Goal: Task Accomplishment & Management: Manage account settings

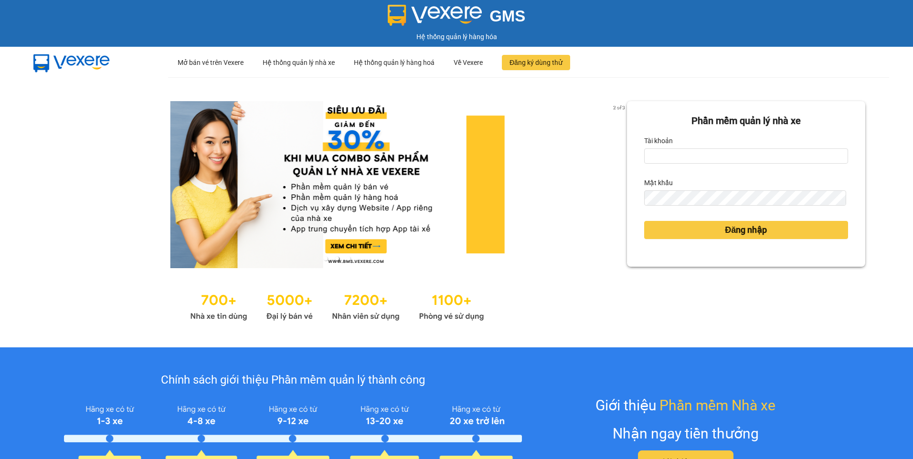
click at [709, 147] on div "Tài khoản" at bounding box center [746, 140] width 204 height 15
click at [703, 150] on input "Tài khoản" at bounding box center [746, 156] width 204 height 15
type input "ldtung.ducphatth"
click at [644, 221] on button "Đăng nhập" at bounding box center [746, 230] width 204 height 18
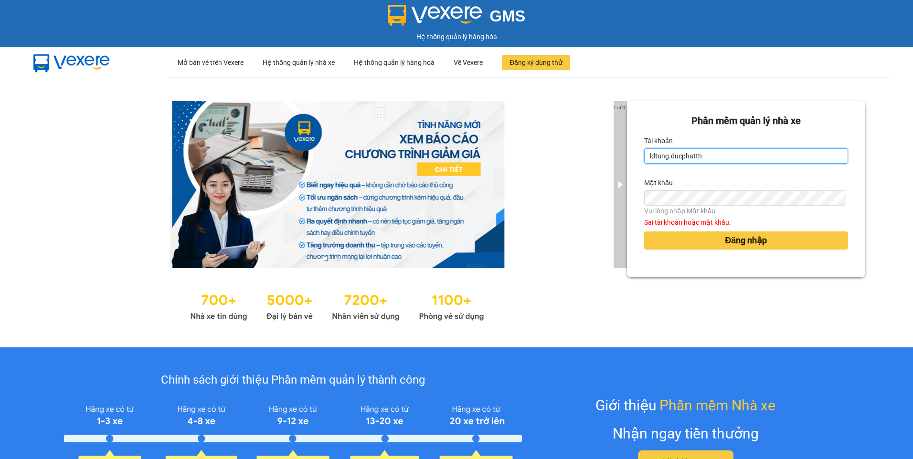
drag, startPoint x: 735, startPoint y: 154, endPoint x: 615, endPoint y: 155, distance: 120.3
click at [615, 155] on div "1 of 3 Phần mềm quản lý nhà xe Tài khoản ldtung.ducphatth Mật khẩu Vui lòng nhậ…" at bounding box center [456, 212] width 913 height 270
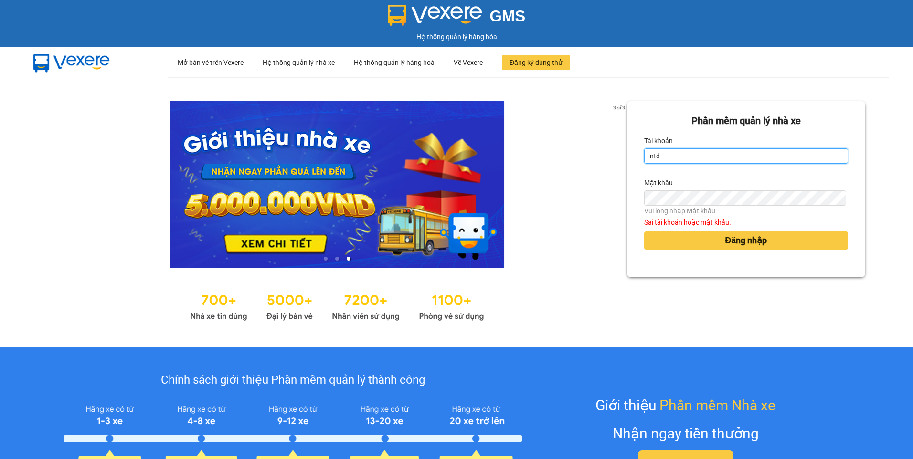
type input "ntdung.ducphatth"
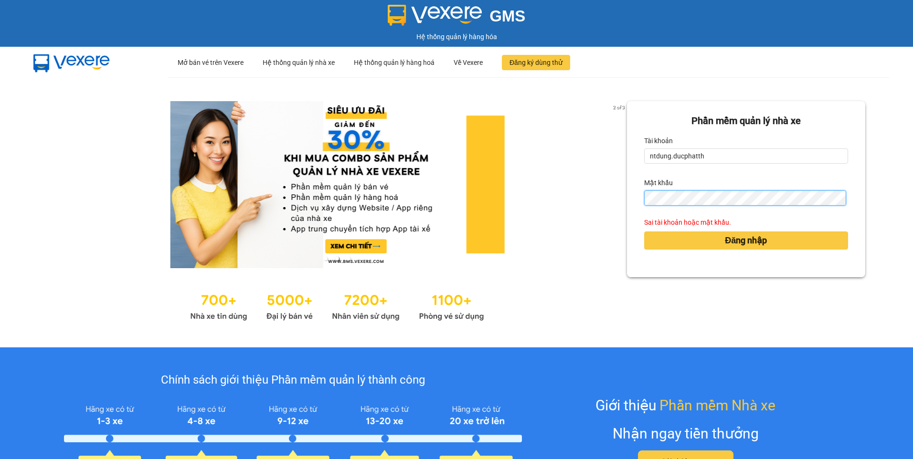
click at [644, 232] on button "Đăng nhập" at bounding box center [746, 241] width 204 height 18
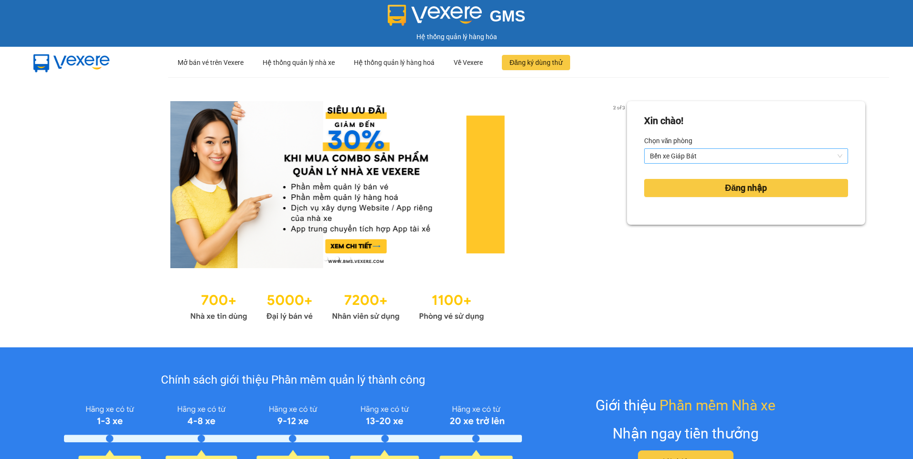
drag, startPoint x: 655, startPoint y: 151, endPoint x: 660, endPoint y: 194, distance: 43.2
click at [656, 153] on span "Bến xe Giáp Bát" at bounding box center [746, 156] width 192 height 14
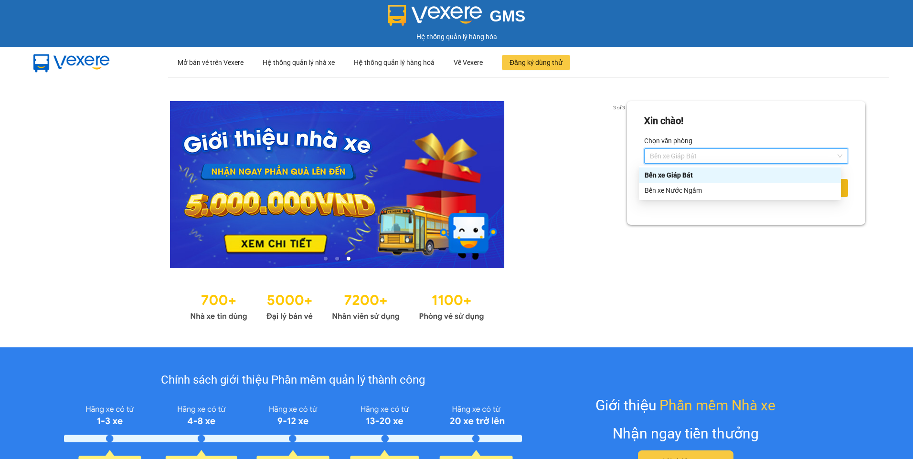
click at [660, 194] on div "Bến xe Nước Ngầm" at bounding box center [740, 190] width 191 height 11
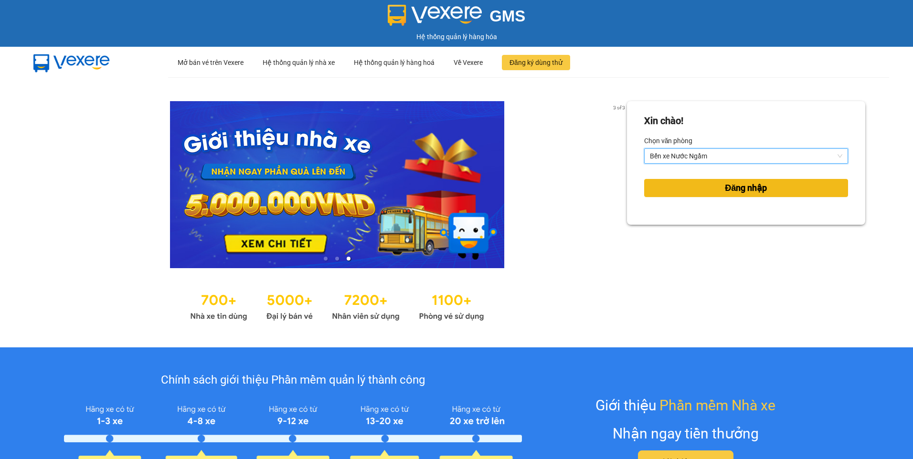
click at [660, 194] on button "Đăng nhập" at bounding box center [746, 188] width 204 height 18
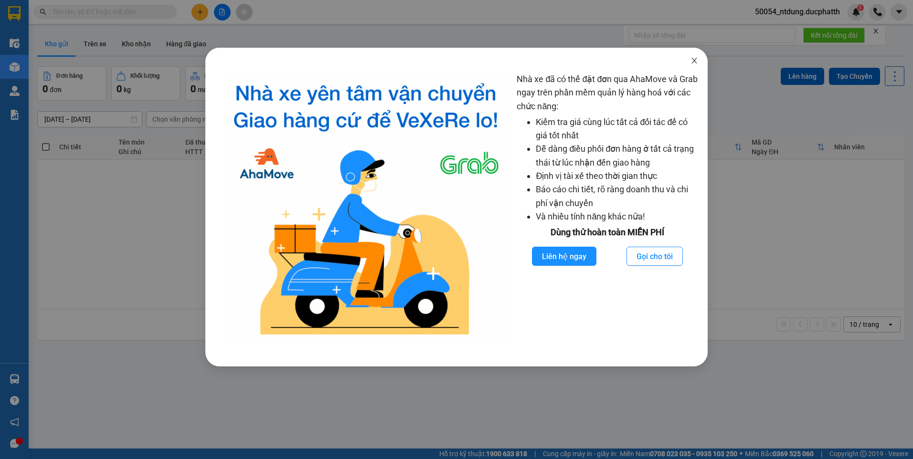
click at [699, 61] on span "Close" at bounding box center [694, 61] width 27 height 27
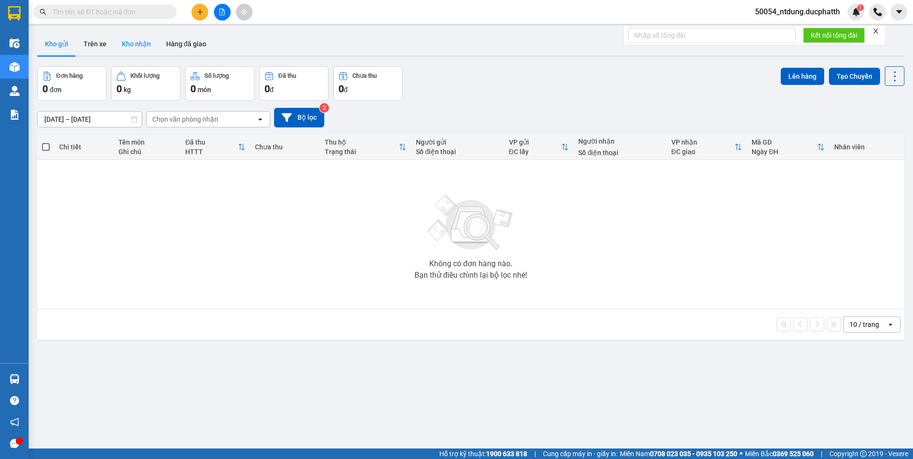
click at [135, 52] on button "Kho nhận" at bounding box center [136, 43] width 44 height 23
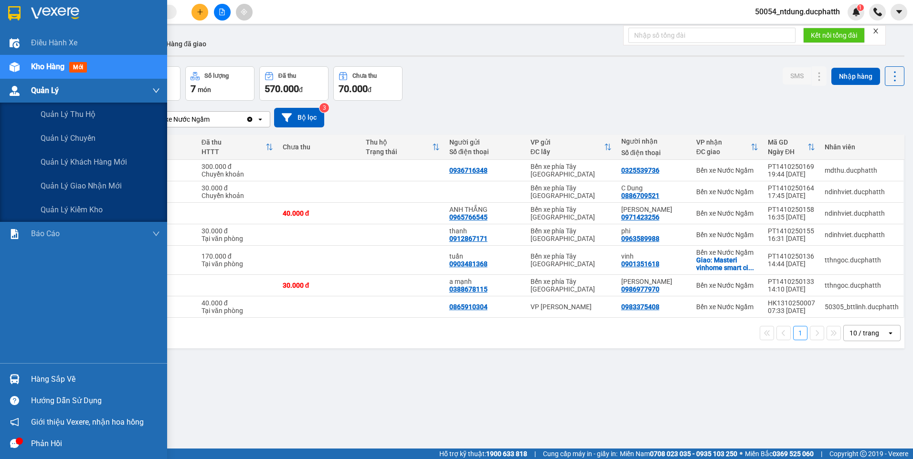
click at [82, 94] on div "Quản Lý" at bounding box center [95, 91] width 129 height 24
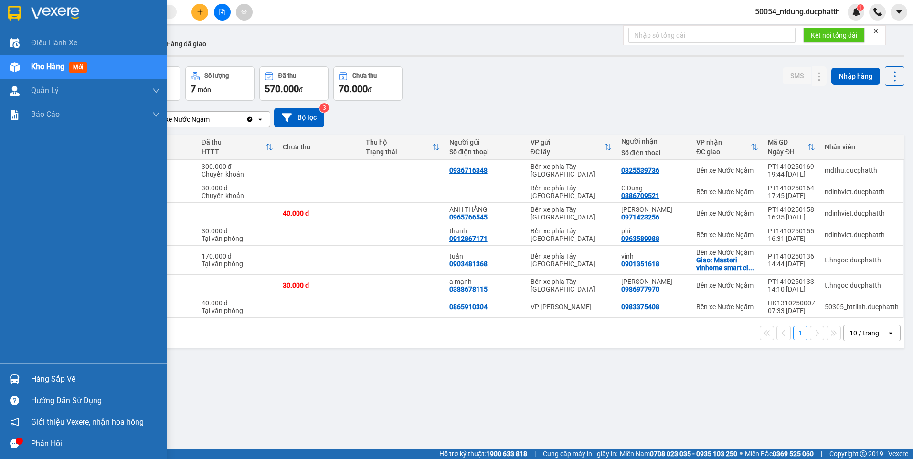
click at [18, 377] on img at bounding box center [15, 379] width 10 height 10
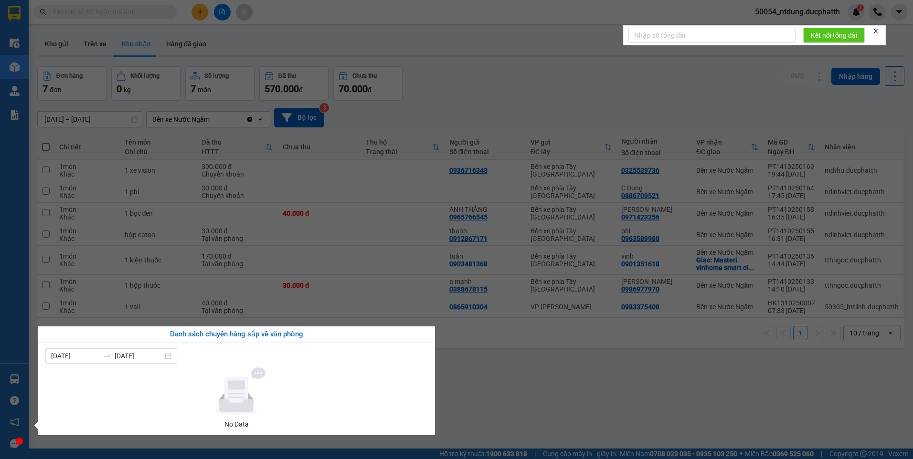
click at [285, 30] on section "Kết quả tìm kiếm ( 0 ) Bộ lọc No Data 50054_ntdung.ducphatth 1 Điều hành xe Kho…" at bounding box center [456, 229] width 913 height 459
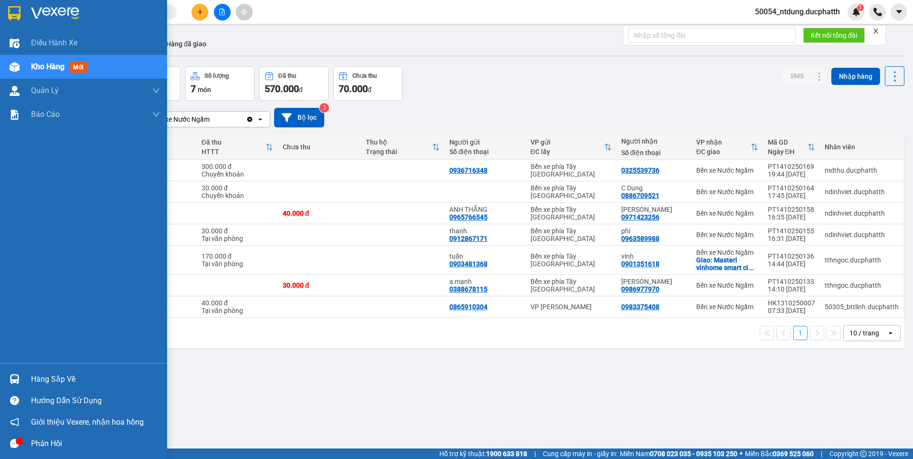
click at [21, 381] on div at bounding box center [14, 379] width 17 height 17
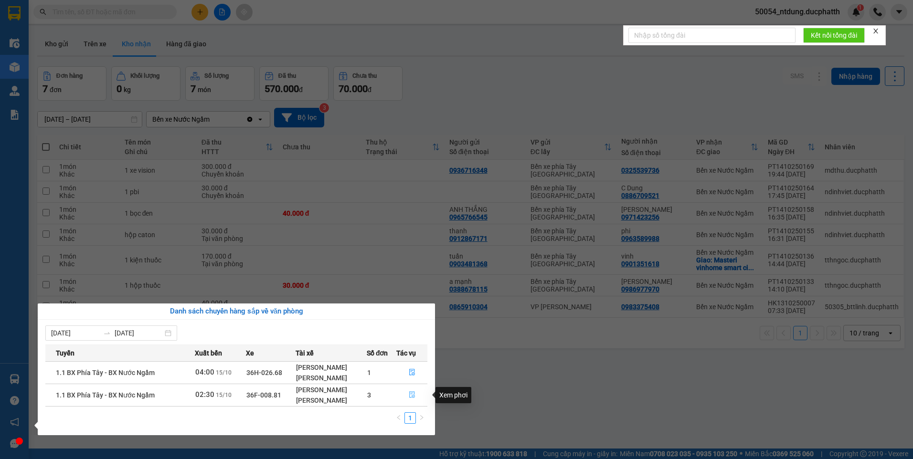
click at [415, 394] on icon "file-done" at bounding box center [412, 395] width 7 height 7
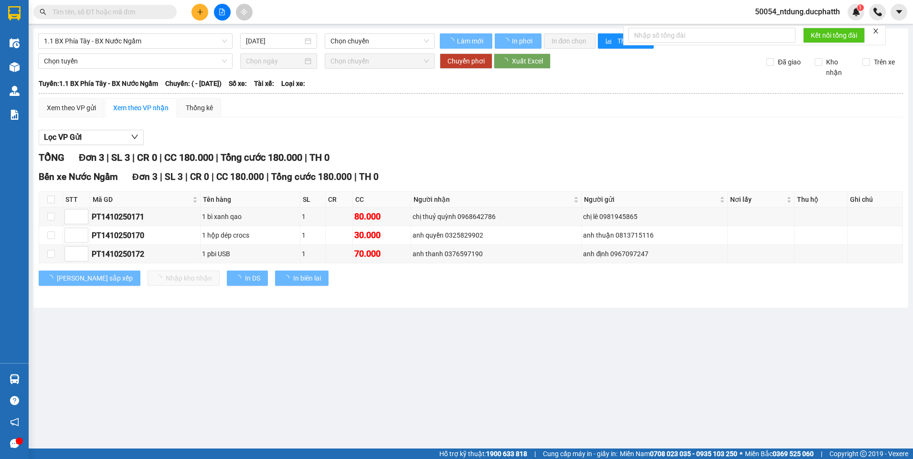
type input "[DATE]"
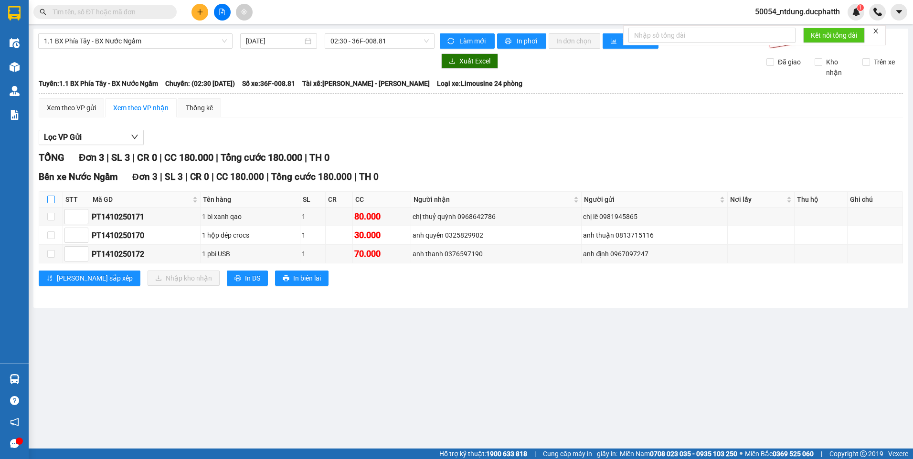
click at [48, 200] on input "checkbox" at bounding box center [51, 200] width 8 height 8
checkbox input "true"
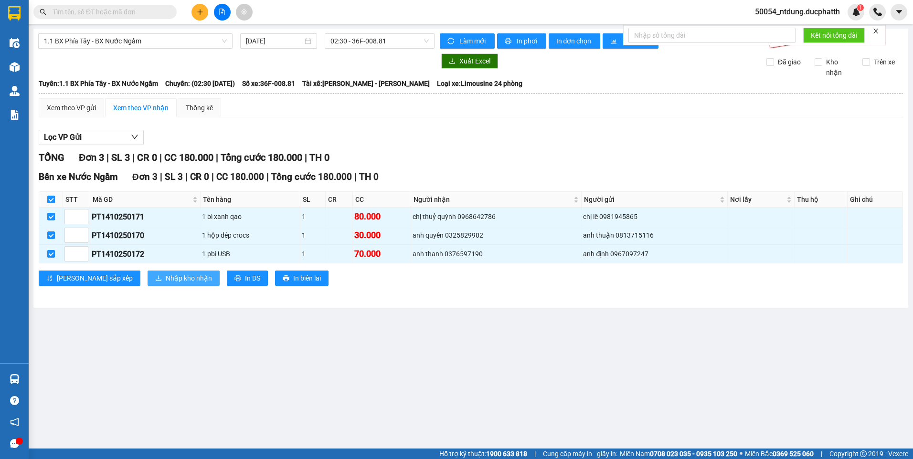
click at [148, 272] on button "Nhập kho nhận" at bounding box center [184, 278] width 72 height 15
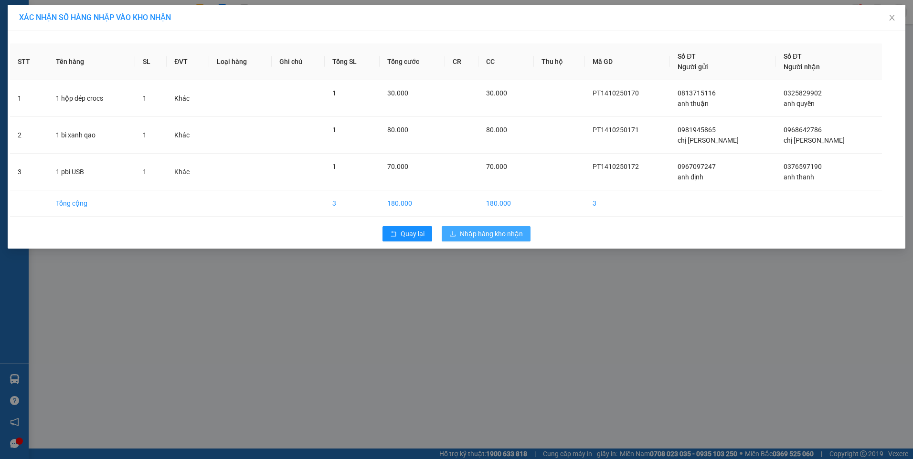
click at [477, 233] on span "Nhập hàng kho nhận" at bounding box center [491, 234] width 63 height 11
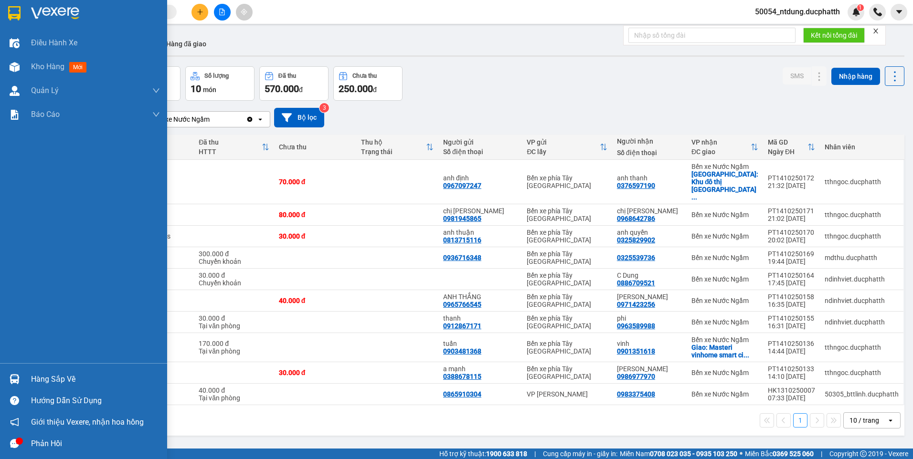
click at [13, 375] on img at bounding box center [15, 379] width 10 height 10
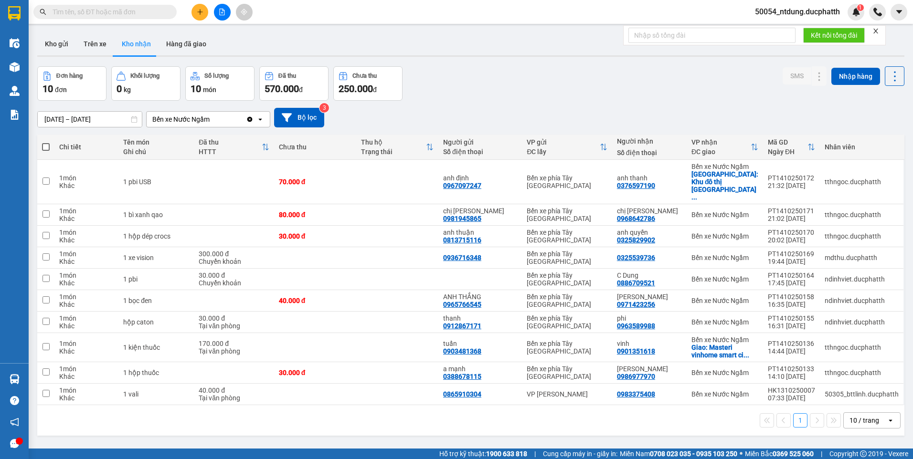
click at [519, 422] on section "Kết quả tìm kiếm ( 0 ) Bộ lọc No Data 50054_ntdung.ducphatth 1 Điều hành xe Kho…" at bounding box center [456, 229] width 913 height 459
click at [797, 179] on icon at bounding box center [800, 182] width 7 height 7
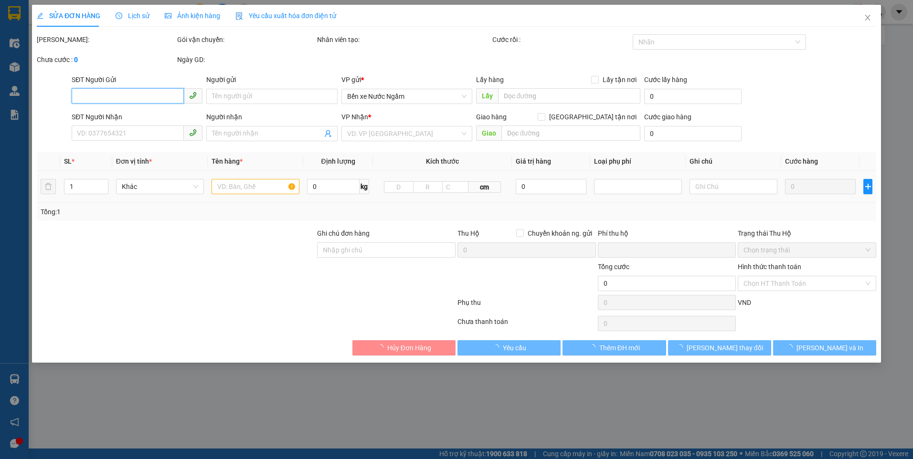
type input "0967097247"
type input "anh định"
type input "0376597190"
type input "anh thanh"
checkbox input "true"
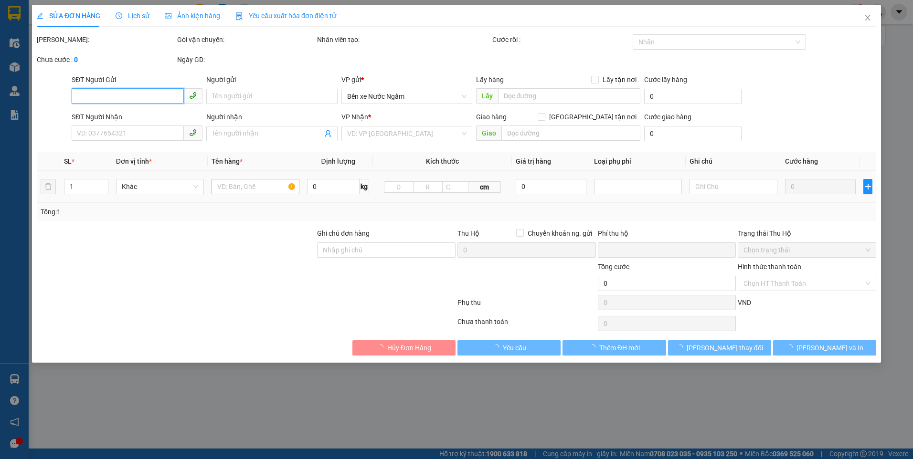
type input "Khu đô thị [GEOGRAPHIC_DATA], [GEOGRAPHIC_DATA], [GEOGRAPHIC_DATA], [GEOGRAPHIC…"
type input "nntt"
type input "0"
type input "70.000"
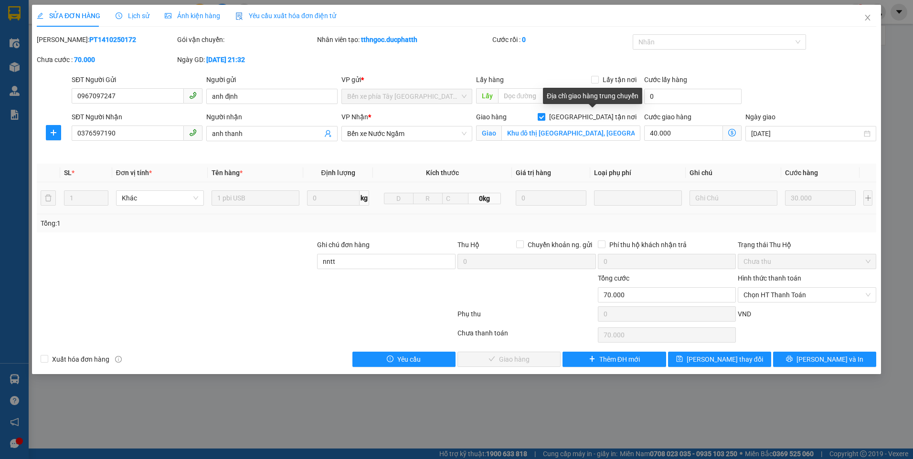
click at [544, 119] on input "[GEOGRAPHIC_DATA] tận nơi" at bounding box center [541, 116] width 7 height 7
checkbox input "false"
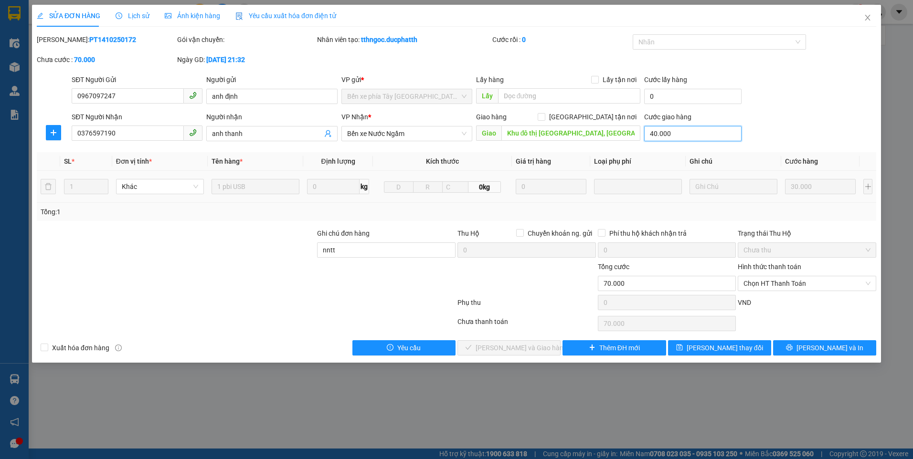
click at [708, 138] on input "40.000" at bounding box center [692, 133] width 97 height 15
type input "30.000"
type input "0"
click at [595, 132] on input "Khu đô thị [GEOGRAPHIC_DATA], [GEOGRAPHIC_DATA], [GEOGRAPHIC_DATA], [GEOGRAPHIC…" at bounding box center [570, 133] width 139 height 15
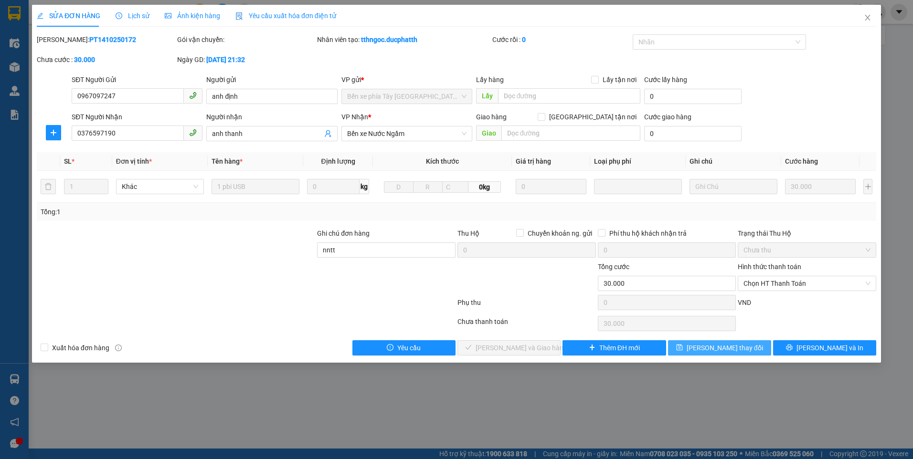
click at [724, 347] on span "[PERSON_NAME] thay đổi" at bounding box center [725, 348] width 76 height 11
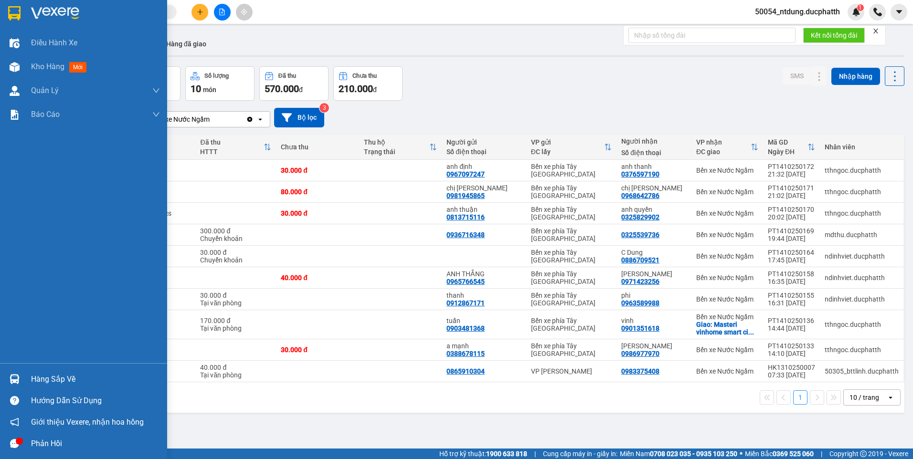
click at [15, 387] on div at bounding box center [14, 379] width 17 height 17
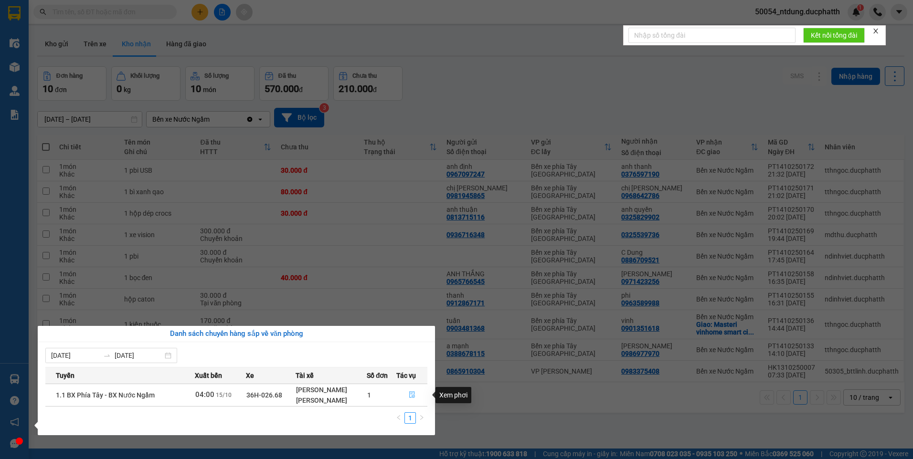
click at [414, 395] on icon "file-done" at bounding box center [412, 395] width 6 height 7
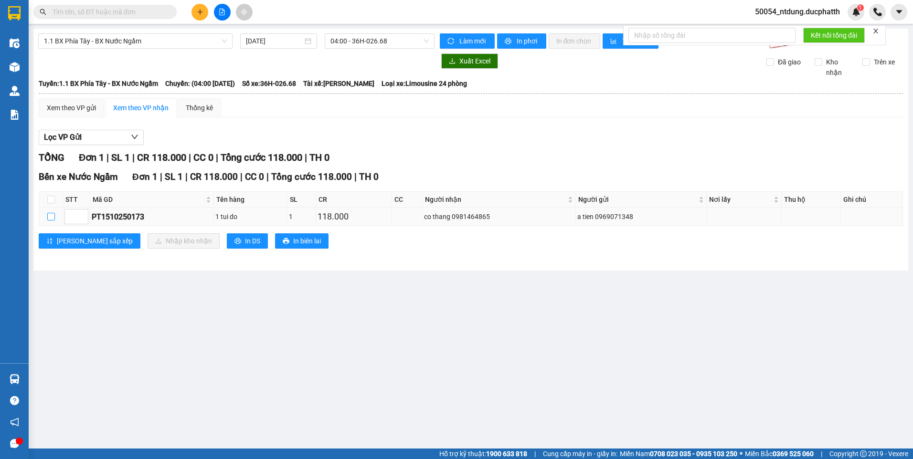
click at [50, 218] on input "checkbox" at bounding box center [51, 217] width 8 height 8
checkbox input "true"
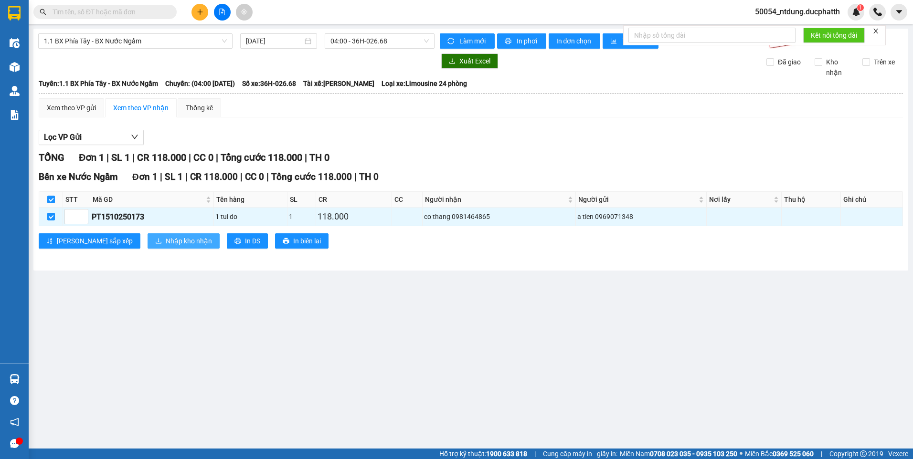
click at [148, 237] on button "Nhập kho nhận" at bounding box center [184, 241] width 72 height 15
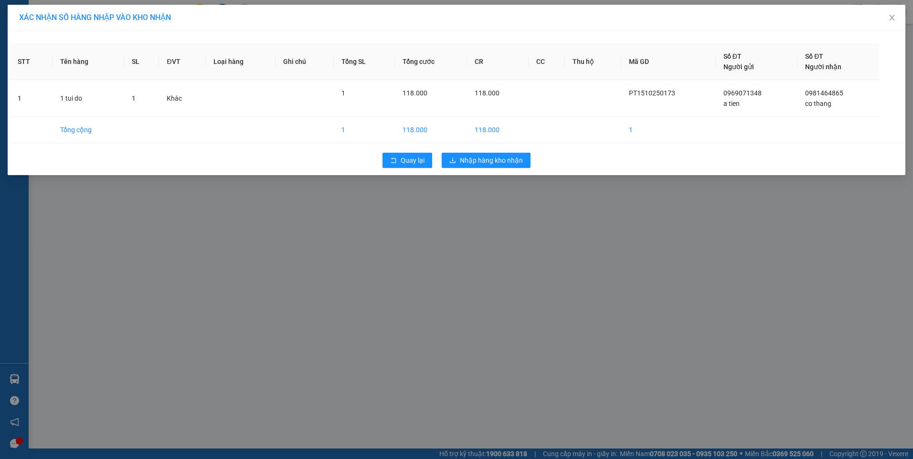
click at [454, 152] on div "Quay lại Nhập hàng kho nhận" at bounding box center [456, 160] width 893 height 25
click at [455, 155] on button "Nhập hàng kho nhận" at bounding box center [486, 160] width 89 height 15
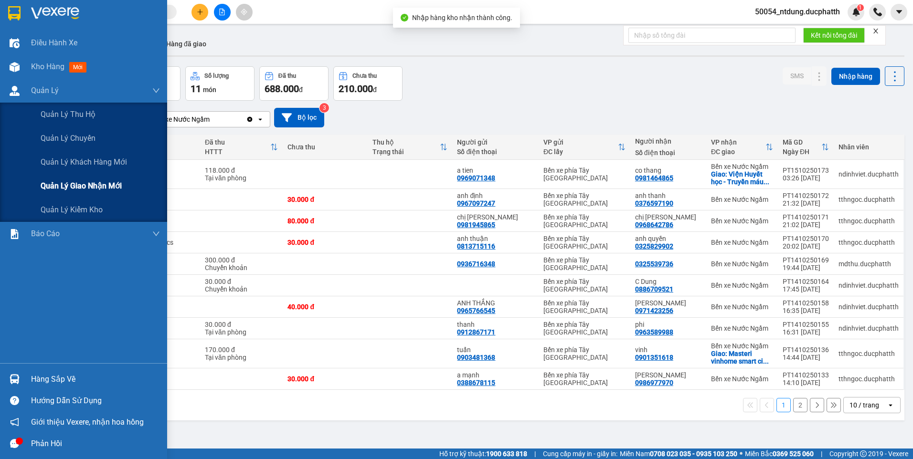
click at [73, 181] on span "Quản lý giao nhận mới" at bounding box center [81, 186] width 81 height 12
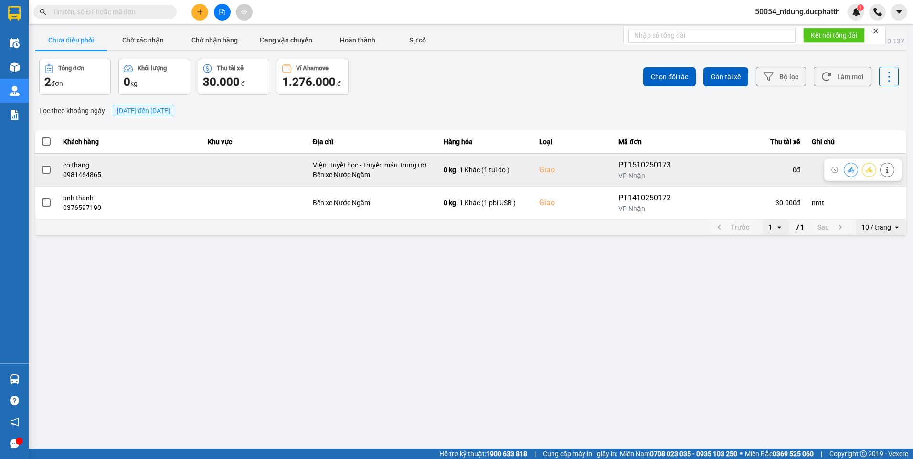
click at [47, 173] on span at bounding box center [46, 170] width 9 height 9
click at [41, 165] on input "checkbox" at bounding box center [41, 165] width 0 height 0
click at [855, 170] on button at bounding box center [850, 169] width 13 height 17
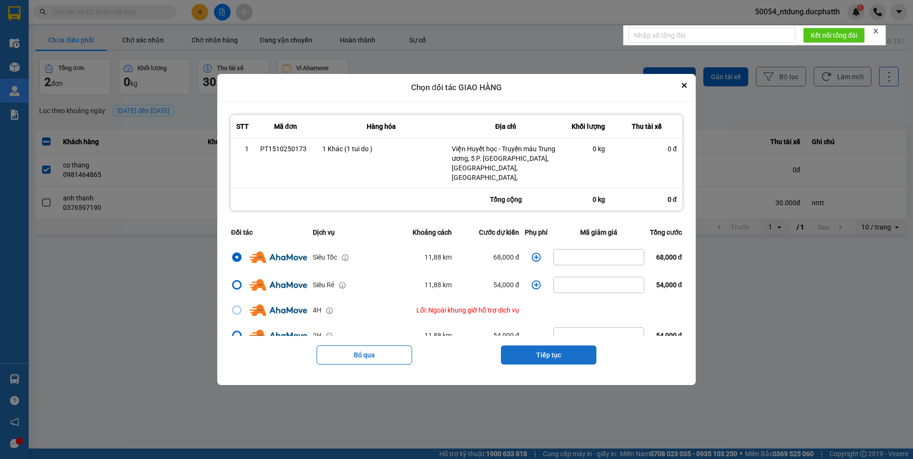
click at [553, 348] on button "Tiếp tục" at bounding box center [549, 355] width 96 height 19
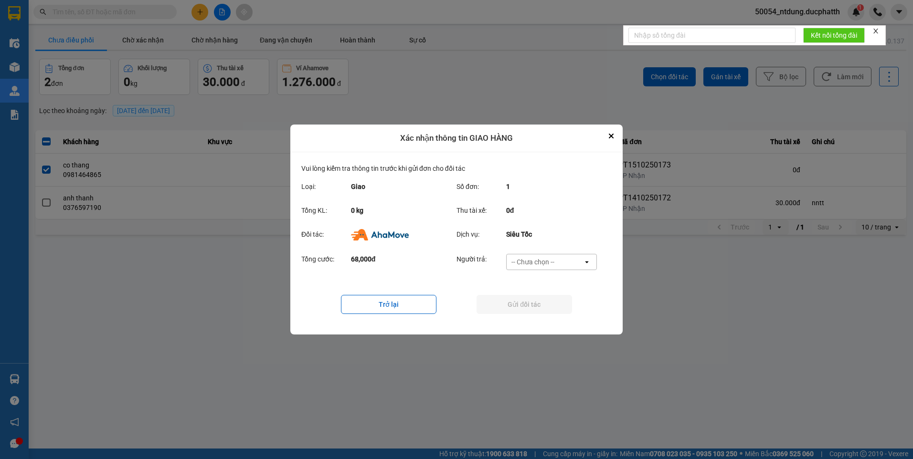
drag, startPoint x: 572, startPoint y: 268, endPoint x: 566, endPoint y: 269, distance: 5.9
click at [571, 267] on div "-- Chưa chọn --" at bounding box center [545, 262] width 76 height 15
click at [546, 312] on div "Ví Ahamove" at bounding box center [551, 316] width 91 height 17
click at [549, 309] on button "Gửi đối tác" at bounding box center [525, 304] width 96 height 19
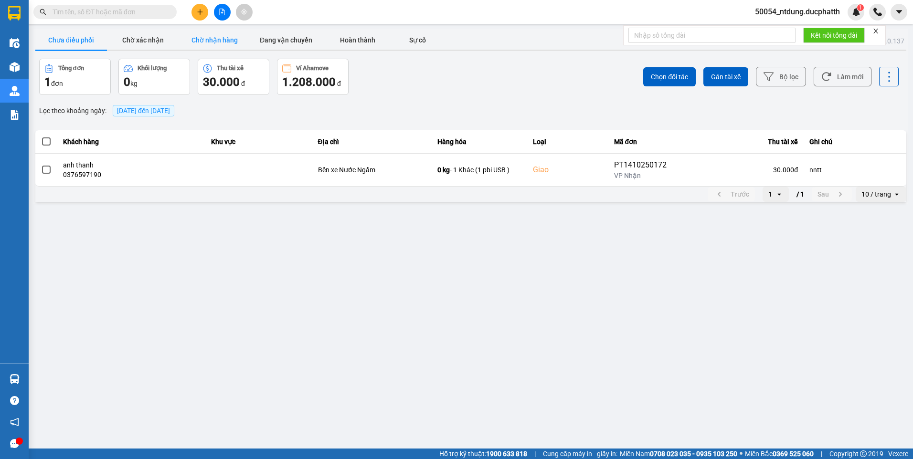
click at [215, 39] on button "Chờ nhận hàng" at bounding box center [215, 40] width 72 height 19
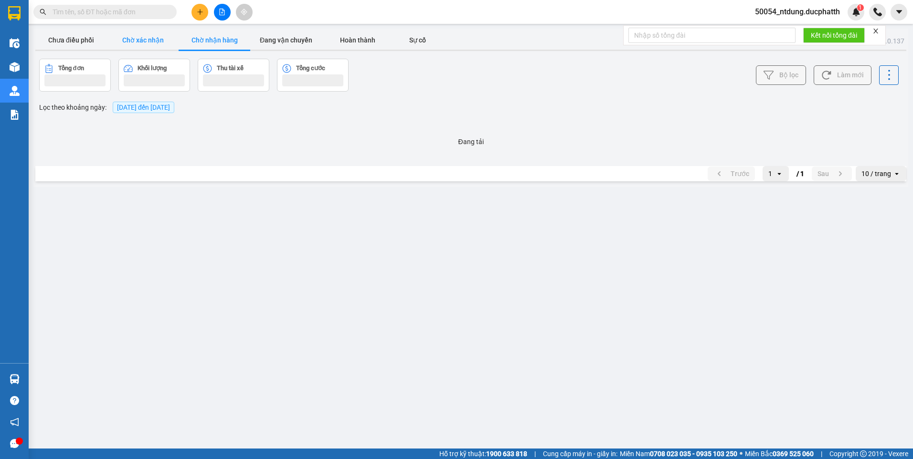
click at [157, 37] on button "Chờ xác nhận" at bounding box center [143, 40] width 72 height 19
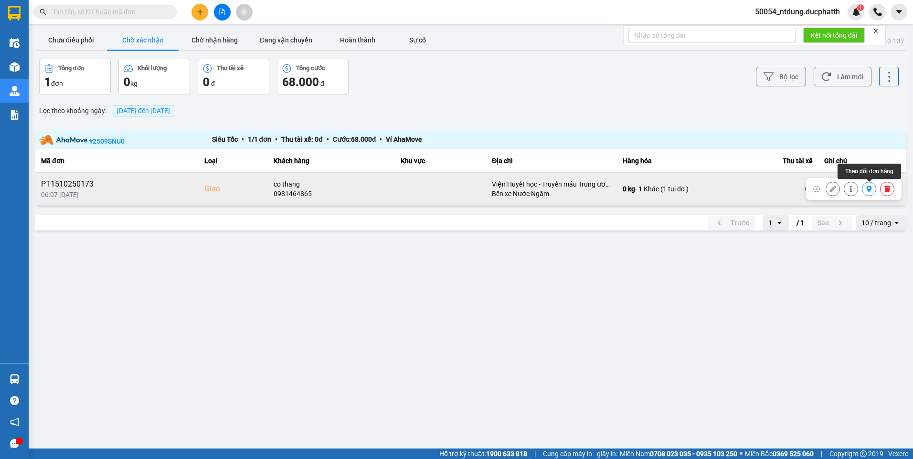
click at [867, 194] on button at bounding box center [868, 189] width 13 height 17
click at [873, 191] on button at bounding box center [868, 189] width 13 height 17
click at [852, 188] on icon at bounding box center [851, 189] width 7 height 7
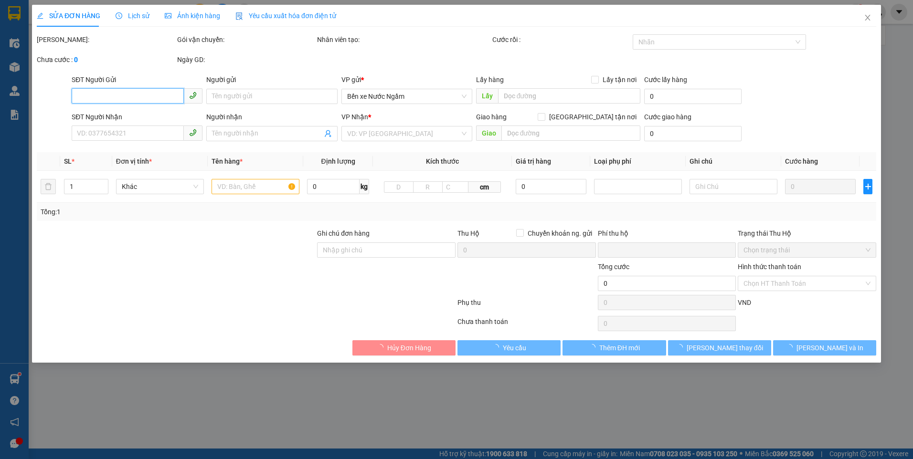
type input "0969071348"
type input "a tien"
type input "0981464865"
type input "co thang"
checkbox input "true"
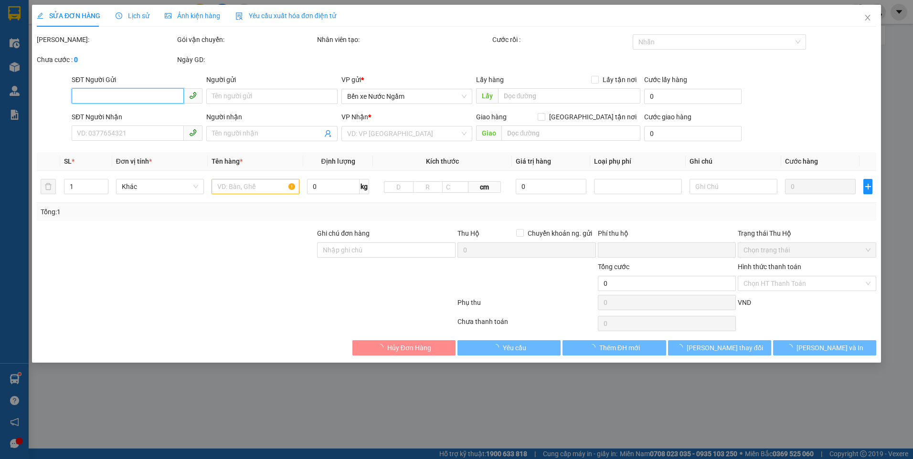
type input "Viện Huyết học - Truyền máu Trung ương, 5 P. [GEOGRAPHIC_DATA], [GEOGRAPHIC_DAT…"
type input "0"
type input "118.000"
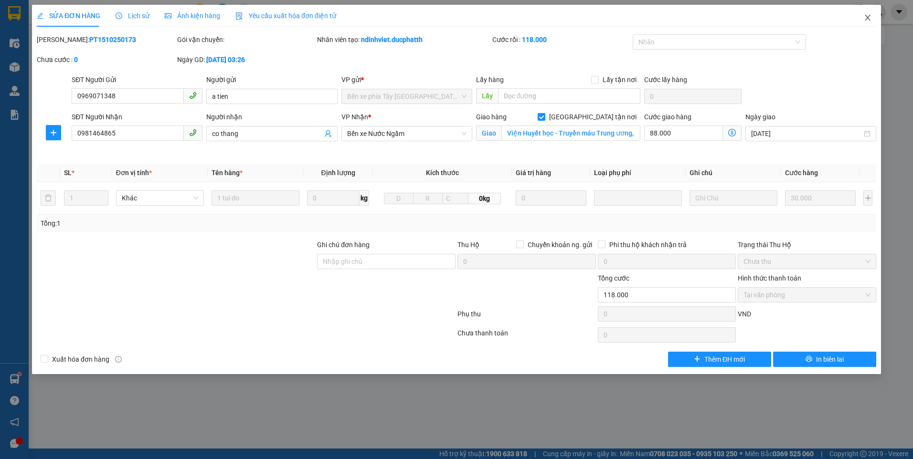
click at [871, 17] on icon "close" at bounding box center [868, 18] width 8 height 8
